Goal: Find specific page/section: Find specific page/section

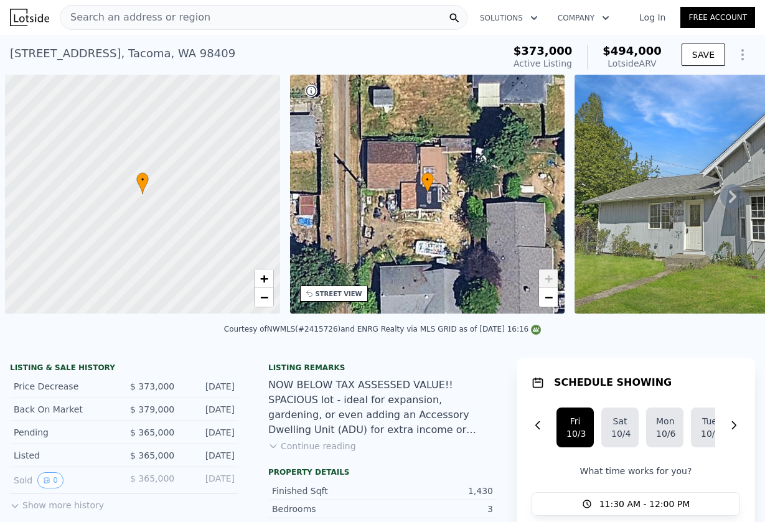
click at [120, 12] on span "Search an address or region" at bounding box center [135, 17] width 150 height 15
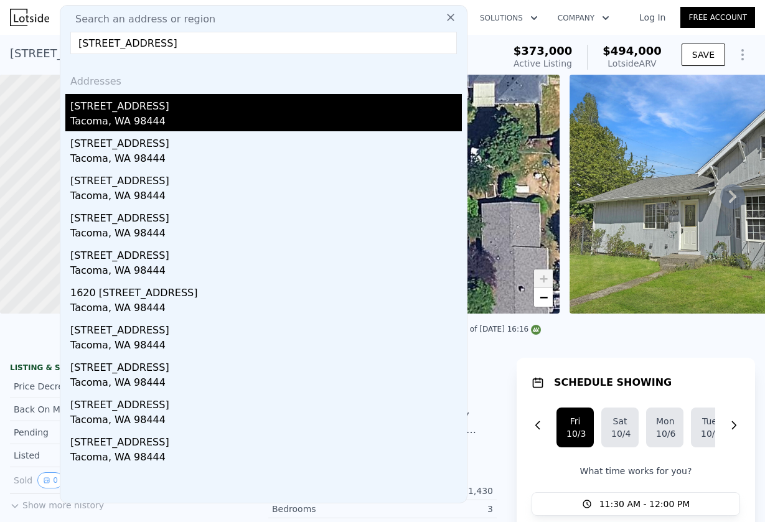
type input "[STREET_ADDRESS]"
click at [233, 117] on div "Tacoma, WA 98444" at bounding box center [265, 122] width 391 height 17
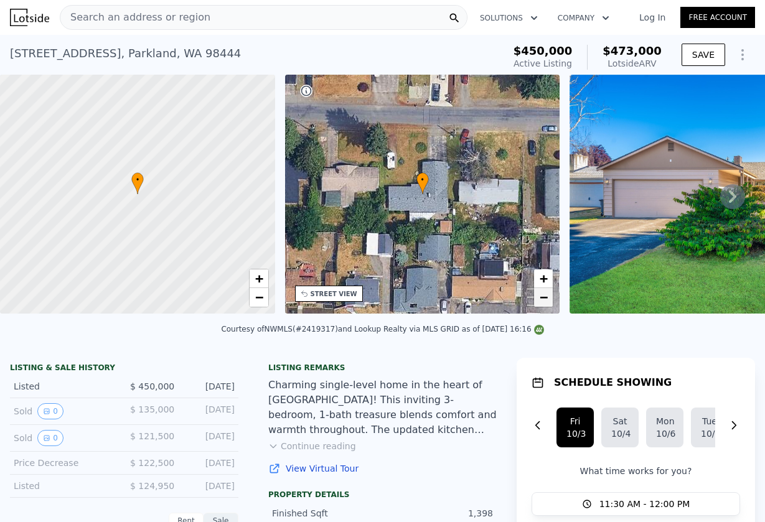
click at [544, 293] on span "−" at bounding box center [543, 297] width 8 height 16
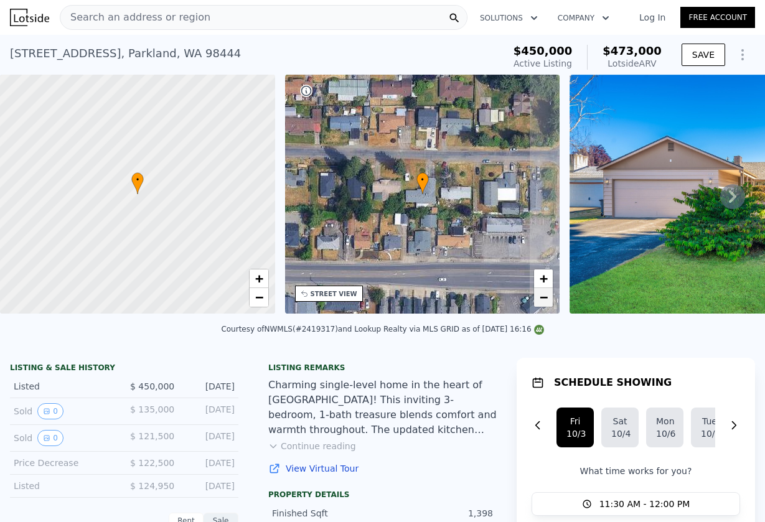
click at [544, 293] on span "−" at bounding box center [543, 297] width 8 height 16
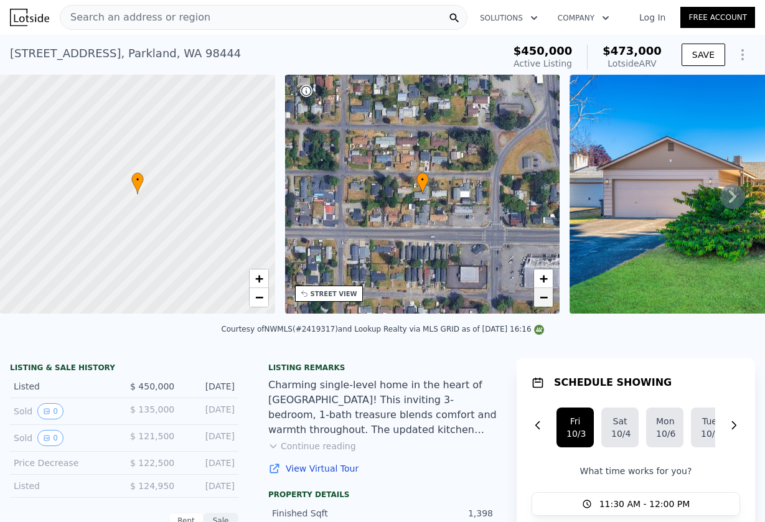
click at [544, 289] on span "−" at bounding box center [543, 297] width 8 height 16
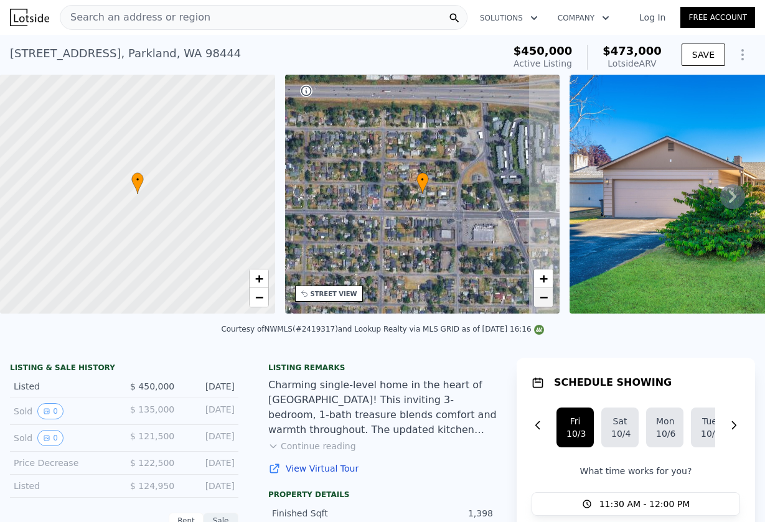
click at [544, 290] on span "−" at bounding box center [543, 297] width 8 height 16
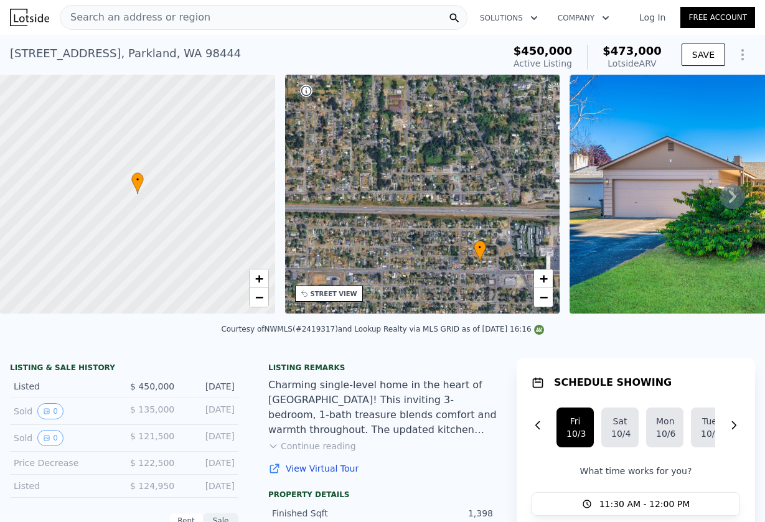
drag, startPoint x: 498, startPoint y: 197, endPoint x: 551, endPoint y: 263, distance: 84.1
click at [551, 263] on div "• + −" at bounding box center [422, 194] width 275 height 239
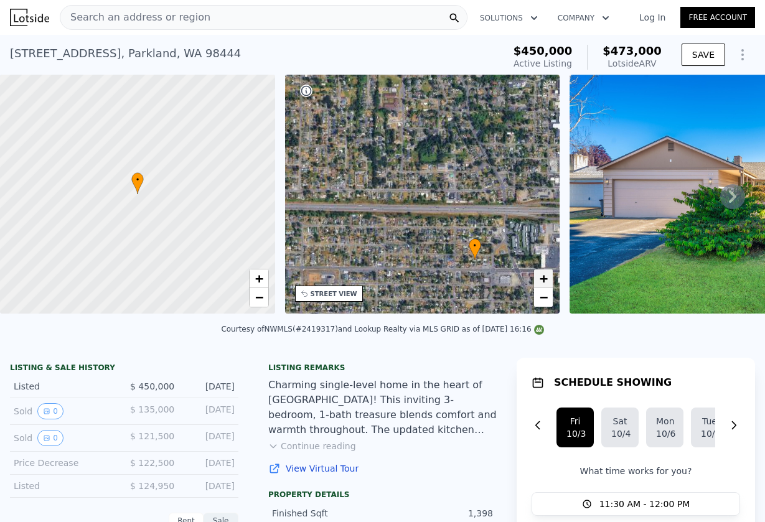
click at [546, 277] on span "+" at bounding box center [543, 279] width 8 height 16
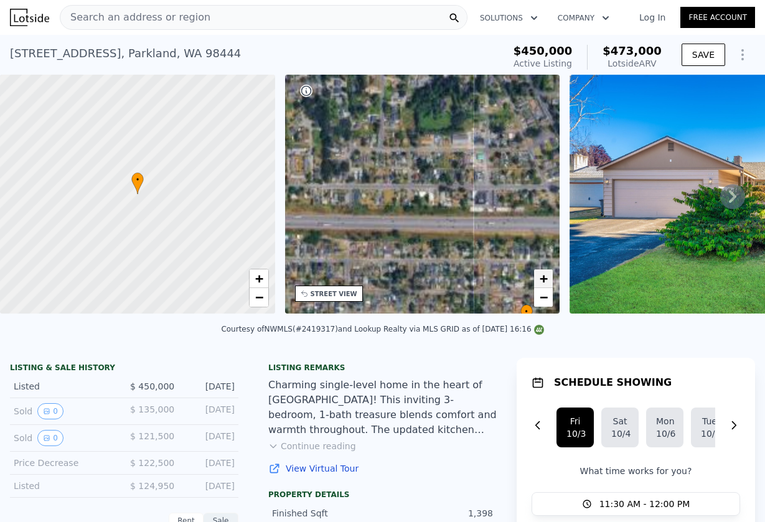
click at [546, 277] on span "+" at bounding box center [543, 279] width 8 height 16
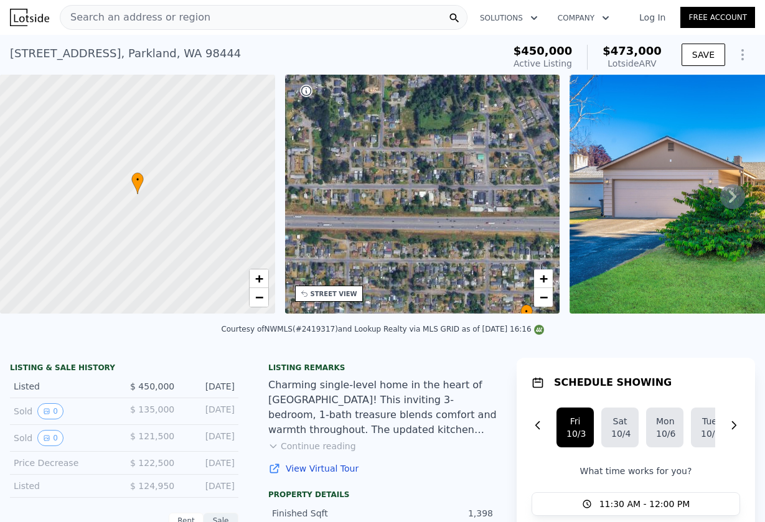
click at [620, 214] on img at bounding box center [748, 194] width 358 height 239
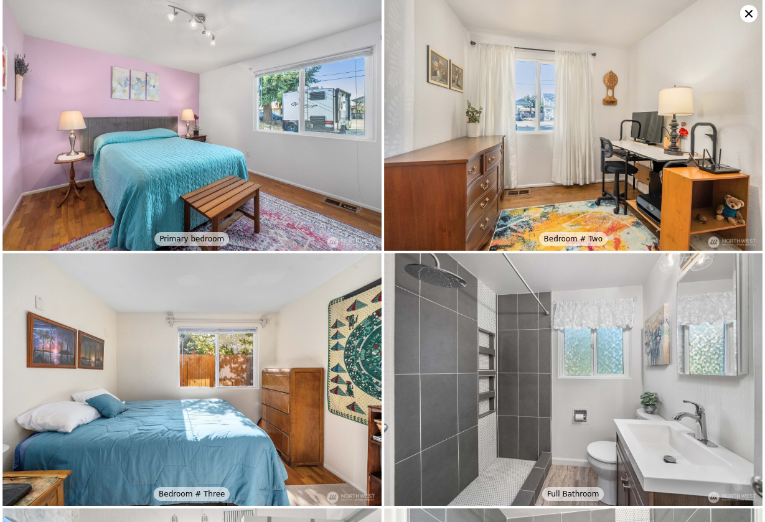
scroll to position [1787, 0]
